Goal: Download file/media

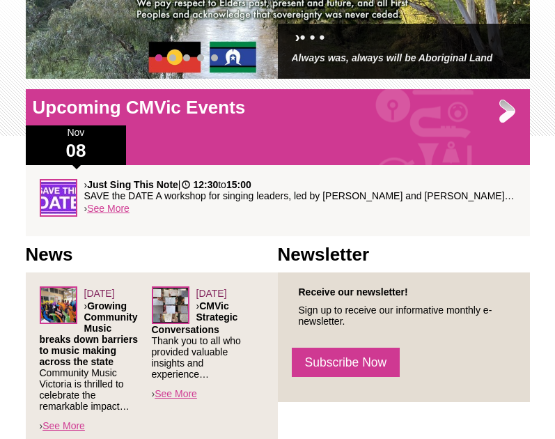
scroll to position [116, 0]
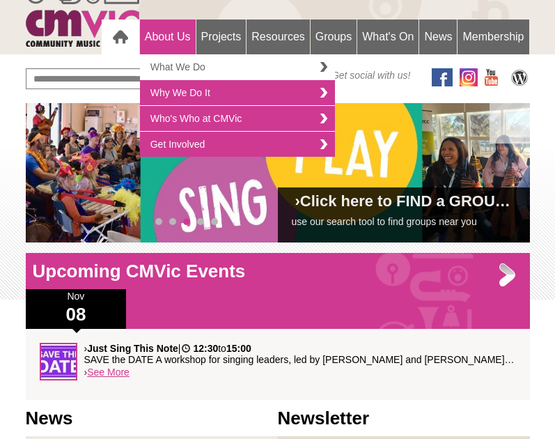
click at [325, 66] on link "What We Do" at bounding box center [237, 67] width 195 height 26
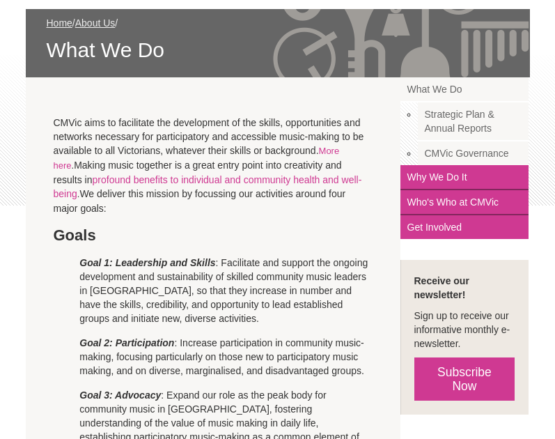
scroll to position [224, 0]
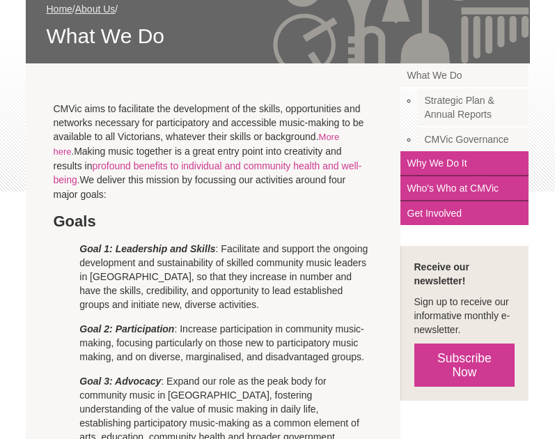
click at [471, 109] on link "Strategic Plan & Annual Reports" at bounding box center [474, 108] width 112 height 39
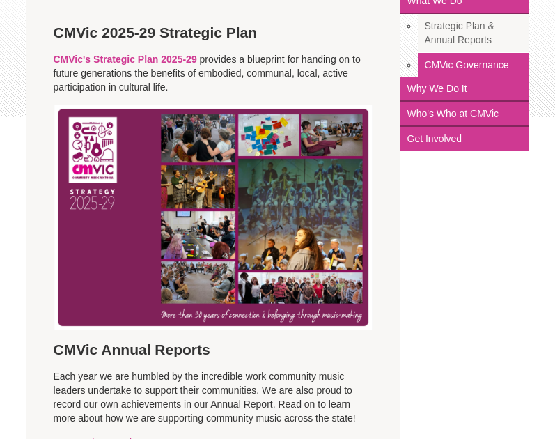
scroll to position [299, 0]
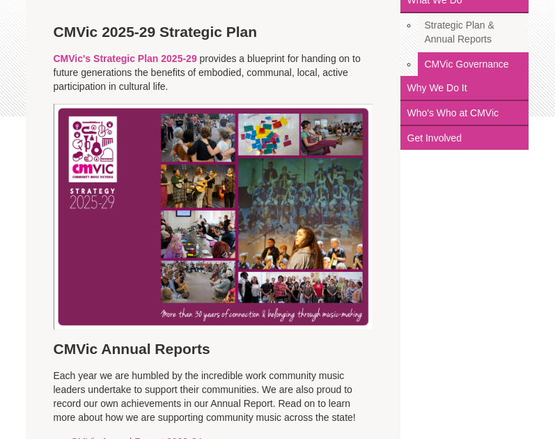
click at [144, 242] on img at bounding box center [213, 217] width 319 height 226
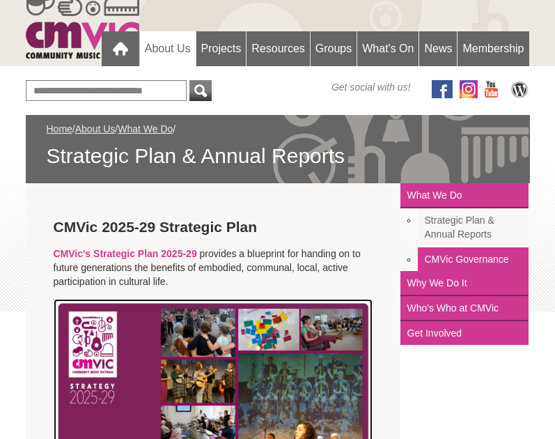
scroll to position [103, 0]
